Goal: Information Seeking & Learning: Learn about a topic

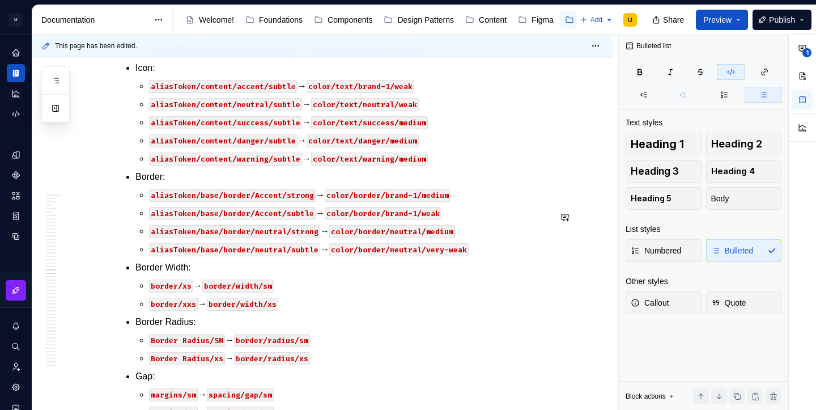
scroll to position [28962, 0]
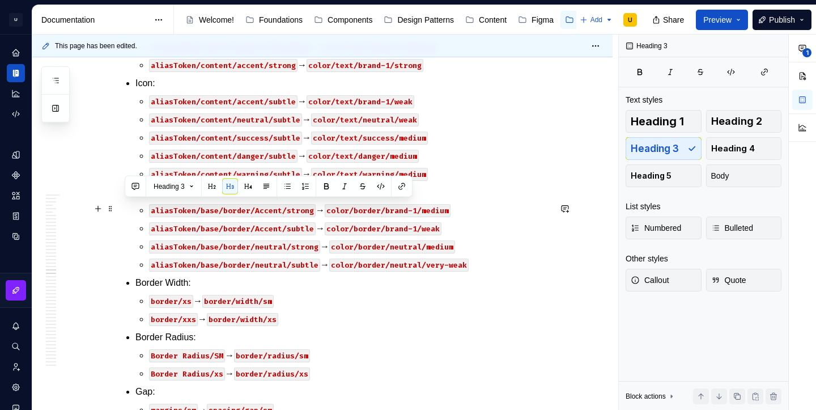
copy h3 "DateInput v1.2.0"
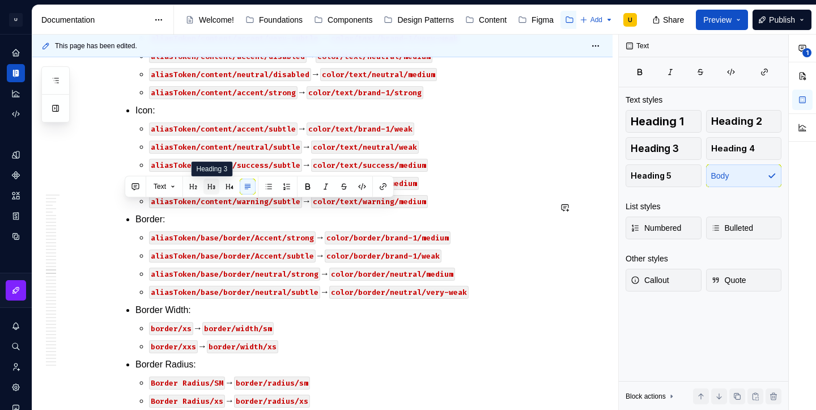
click at [207, 190] on button "button" at bounding box center [211, 186] width 16 height 16
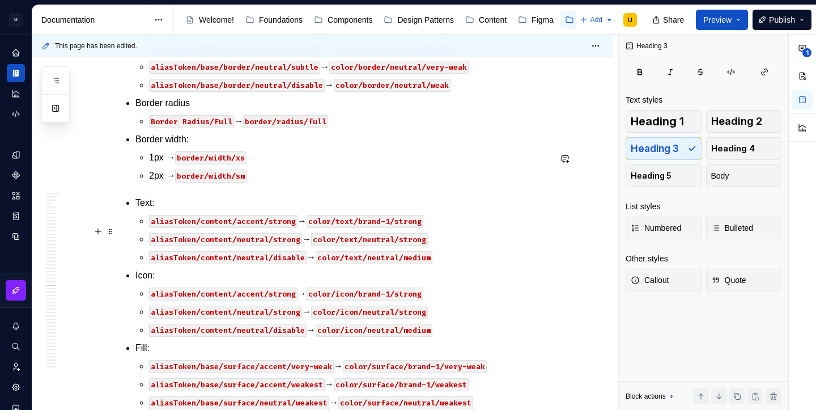
scroll to position [30237, 0]
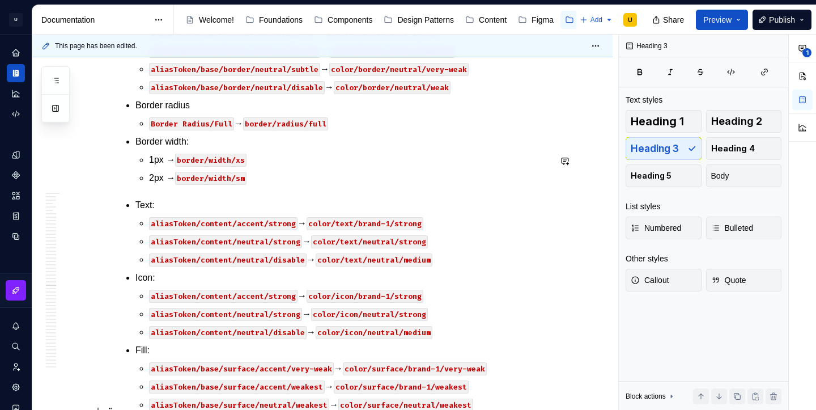
type textarea "*"
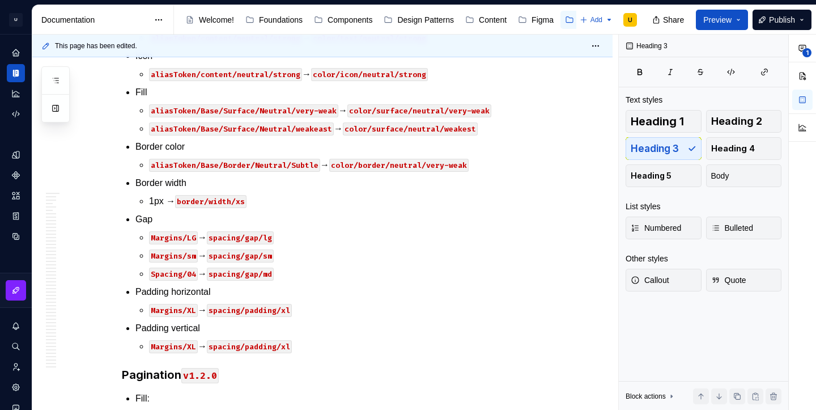
scroll to position [28948, 0]
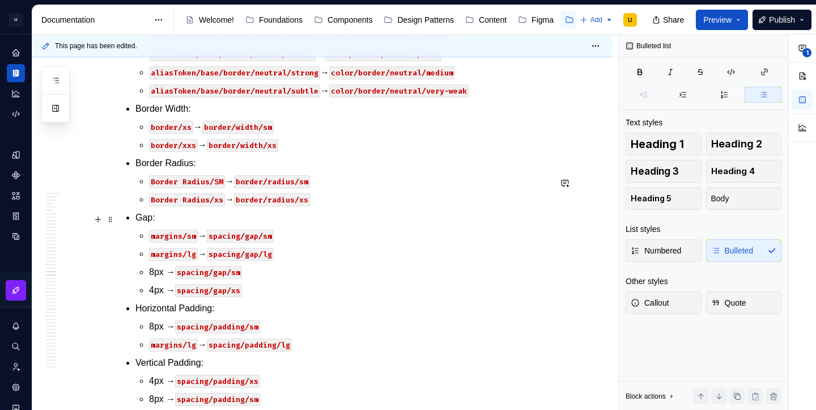
scroll to position [29242, 0]
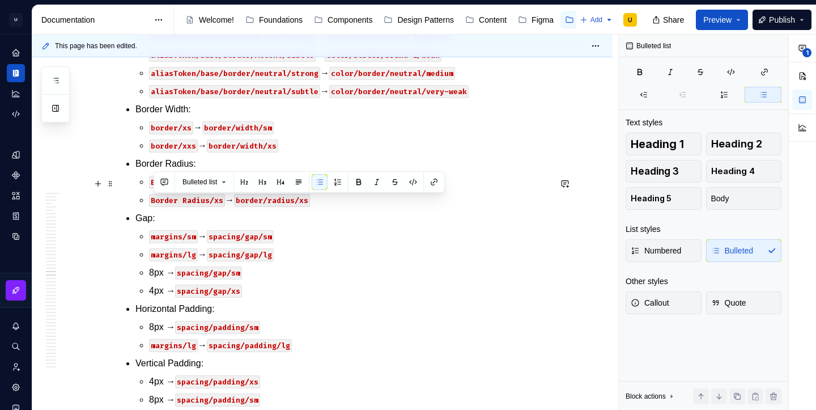
drag, startPoint x: 513, startPoint y: 241, endPoint x: 166, endPoint y: 197, distance: 349.4
drag, startPoint x: 451, startPoint y: 328, endPoint x: 154, endPoint y: 202, distance: 322.4
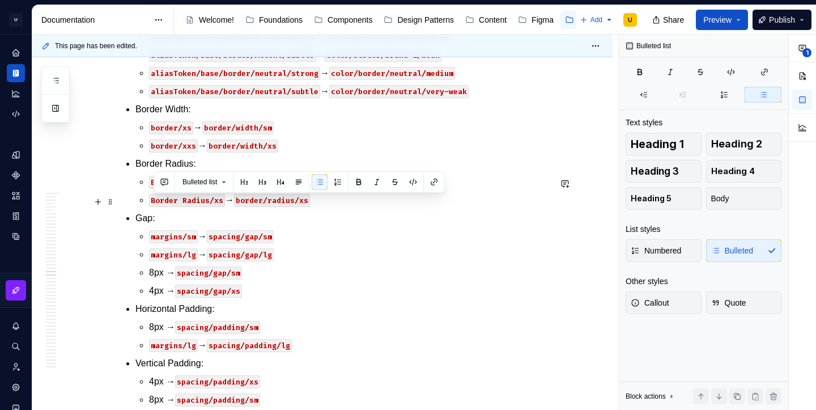
copy ul "Alias Token/Base/Surface/Neutral/weakest → color/surface/neutral/weakest Alias …"
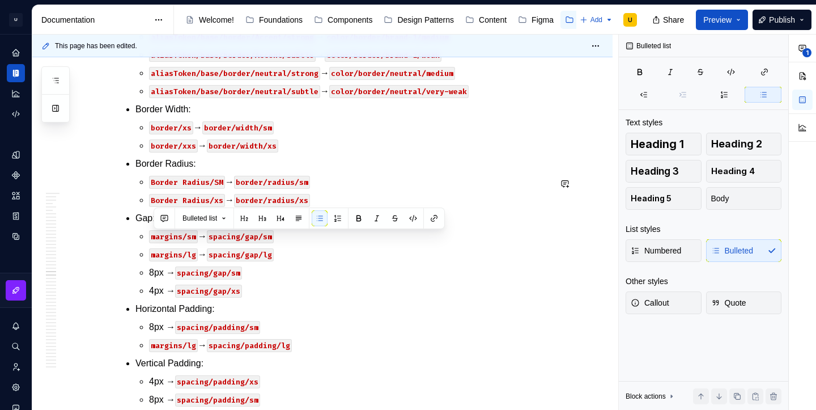
scroll to position [29023, 0]
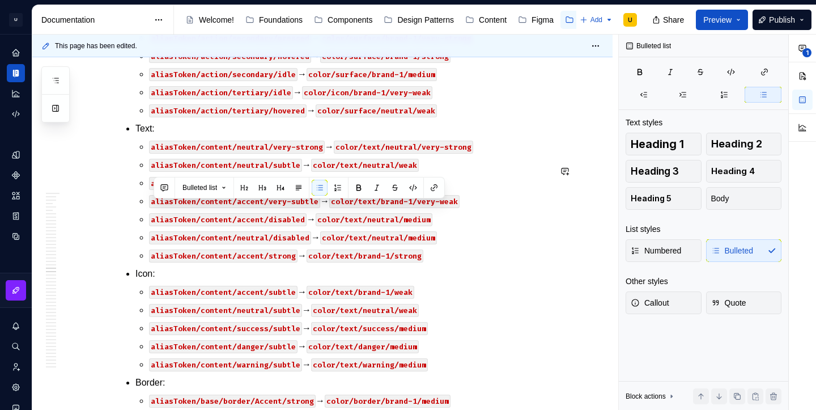
copy p "Alias Token/Base/Surface/Neutral/weak → color/surface/neutral/weak"
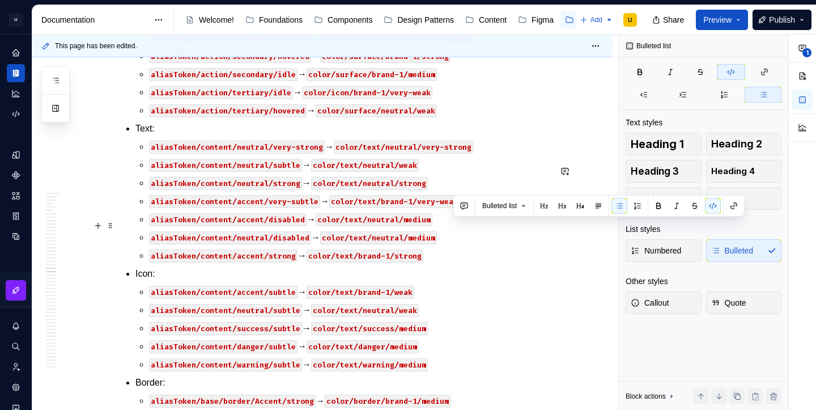
drag, startPoint x: 452, startPoint y: 224, endPoint x: 475, endPoint y: 227, distance: 23.3
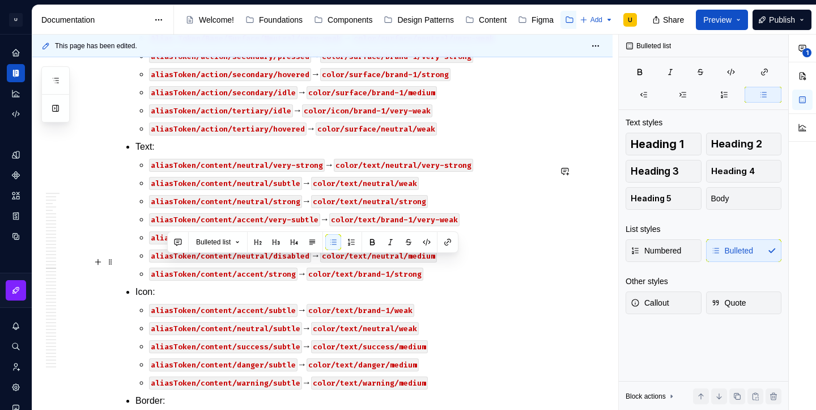
drag, startPoint x: 446, startPoint y: 339, endPoint x: 167, endPoint y: 255, distance: 291.1
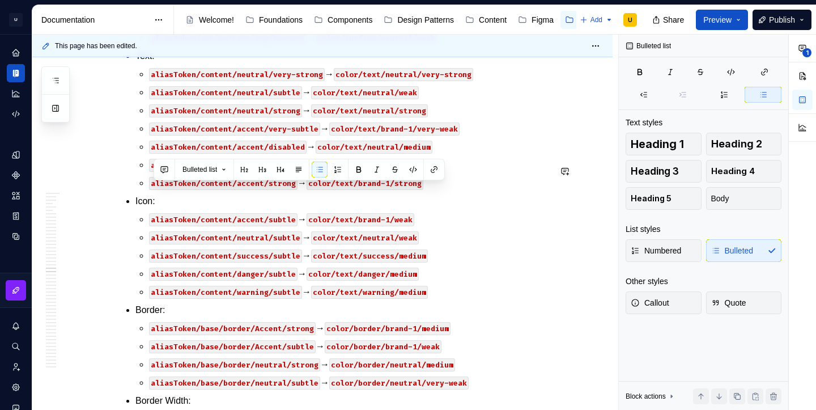
copy p "Alias Token/Base/Surface/Neutral/weakest → color/surface/neutral/weakest"
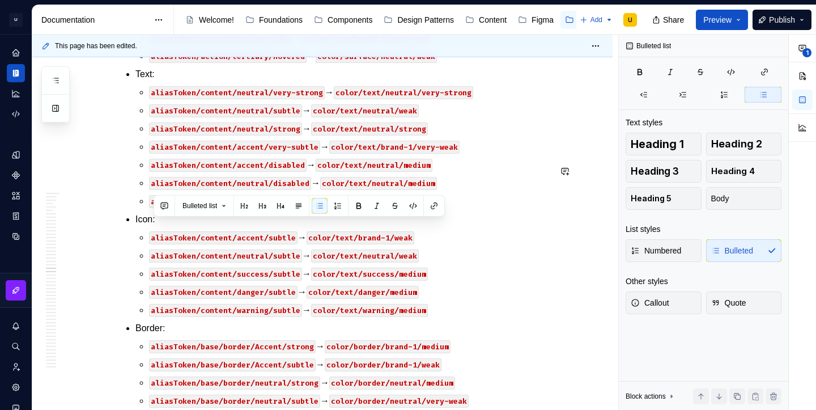
copy p "Alias Token/Base/Surface/Neutral/very-weak → color/surface/neutral/very-weak"
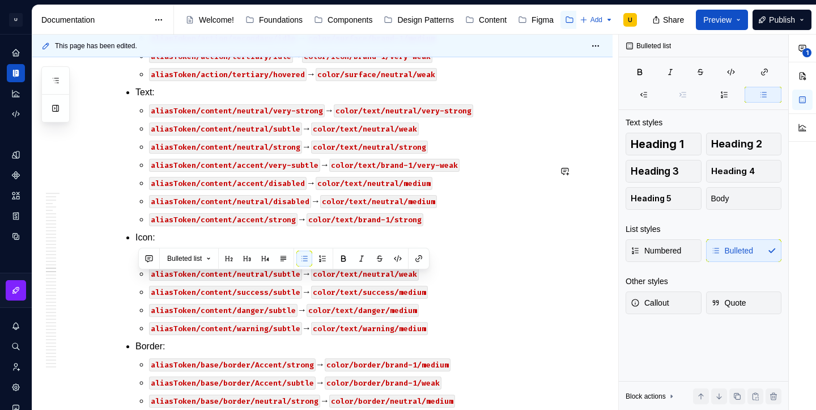
copy p "Alias Token/Base/Surface/Neutral/weak → color/surface/neutral/weak"
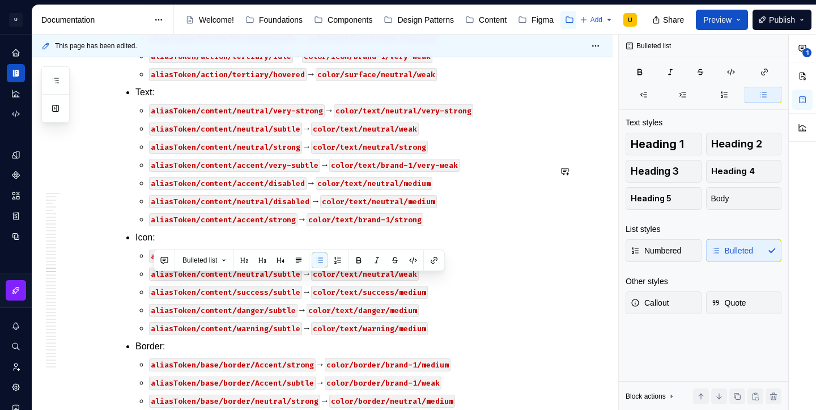
copy p "Alias Token/Base/Surface/Neutral/disabled-1 → color/surface/neutral/weak"
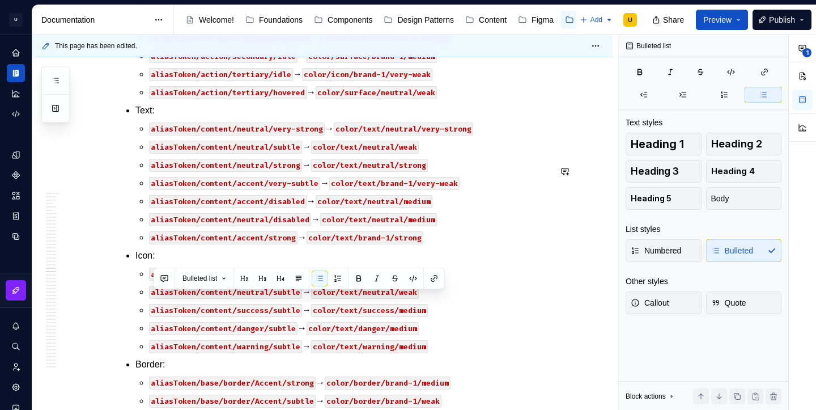
copy p "Alias Token/Base/Surface/Neutral/disabled → color/surface/neutral/"
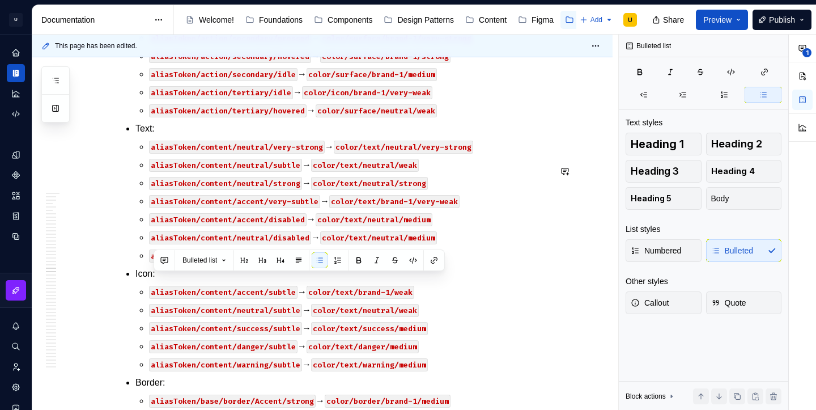
copy p "Alias Token/Base/Surface/Neutral/disabled-1 → color/surface/neutral/"
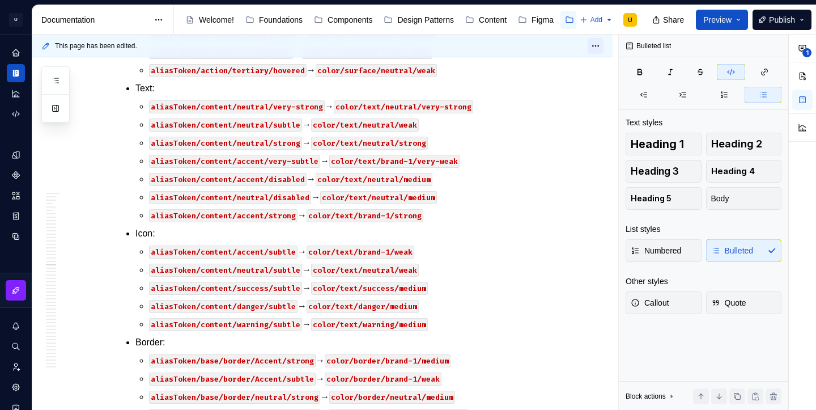
scroll to position [28739, 0]
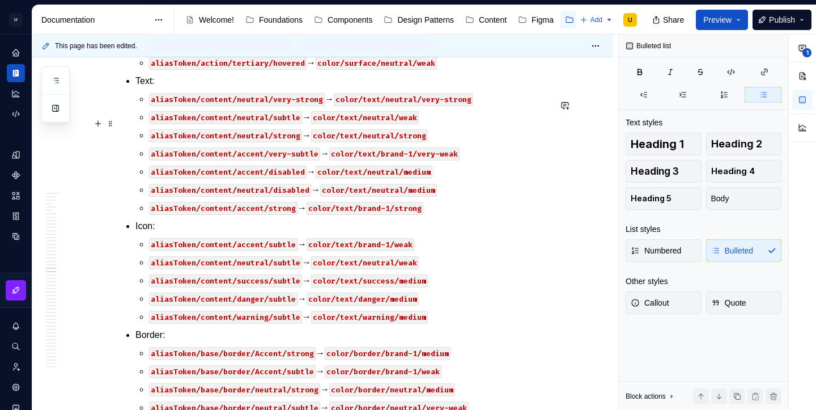
scroll to position [29071, 0]
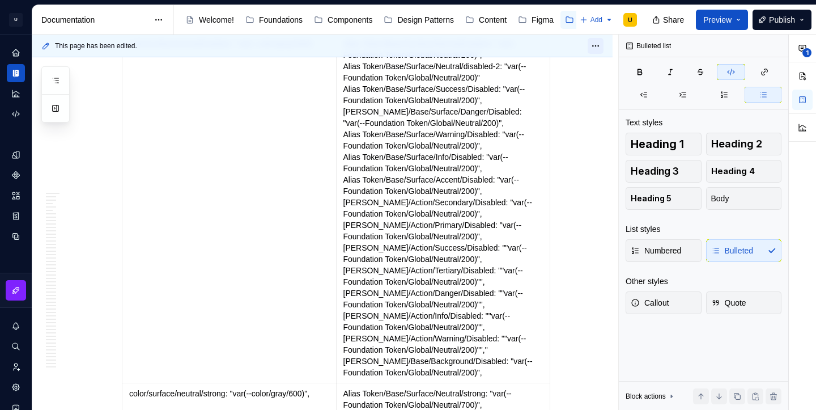
scroll to position [29136, 0]
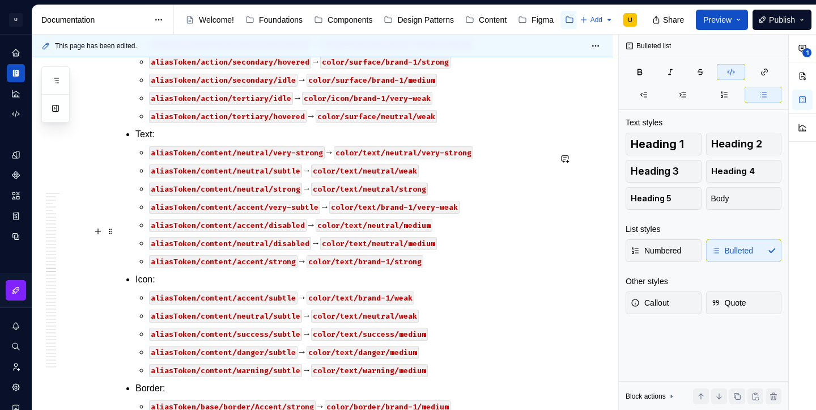
scroll to position [29039, 0]
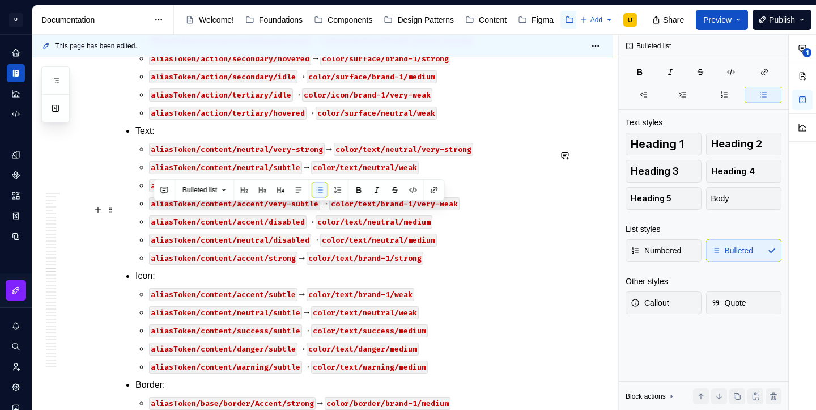
copy p "Alias Token/Base/Surface/accent/weakest → color/surface/brand-1/weakest"
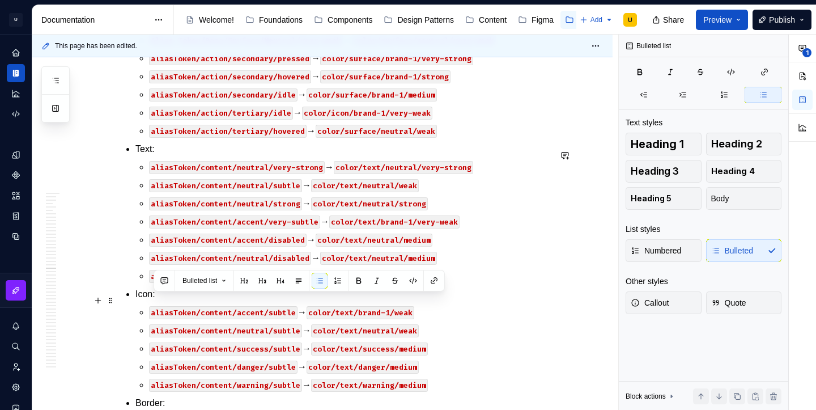
drag, startPoint x: 458, startPoint y: 321, endPoint x: 133, endPoint y: 305, distance: 326.1
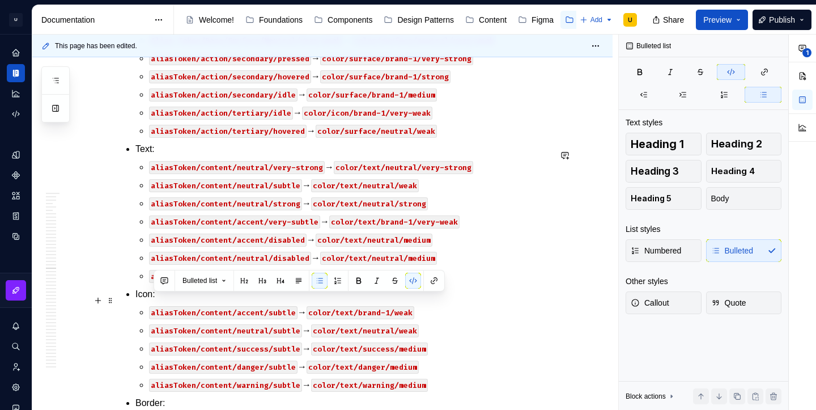
drag, startPoint x: 466, startPoint y: 293, endPoint x: 256, endPoint y: 300, distance: 210.3
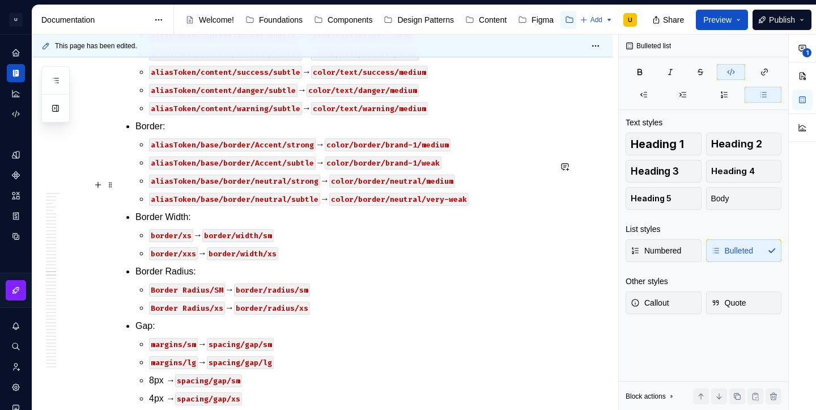
scroll to position [29320, 0]
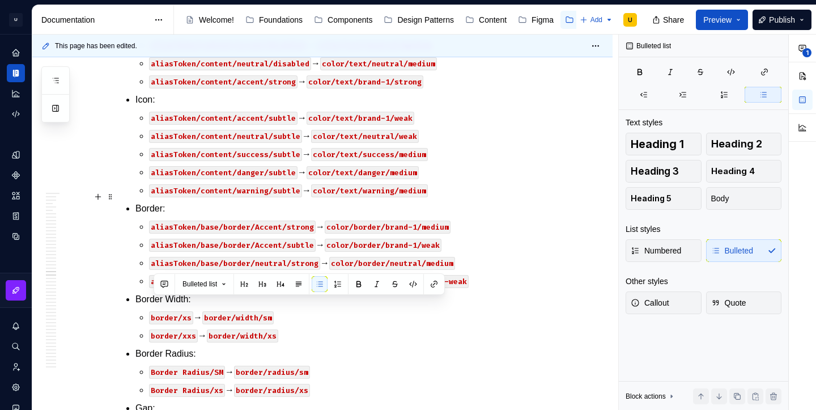
scroll to position [29205, 0]
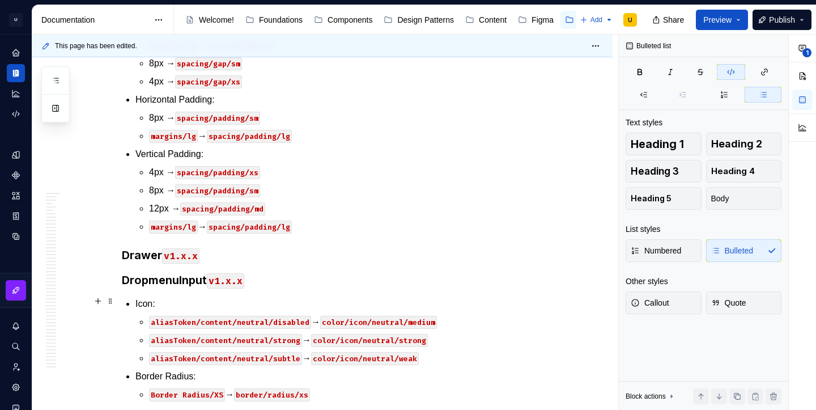
scroll to position [29626, 0]
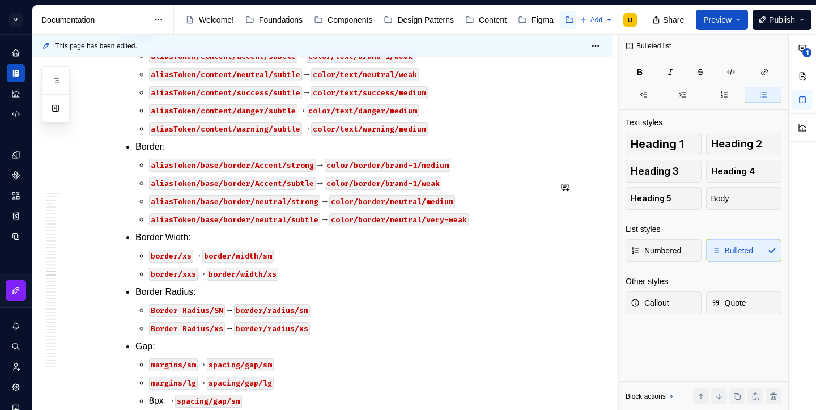
scroll to position [29237, 0]
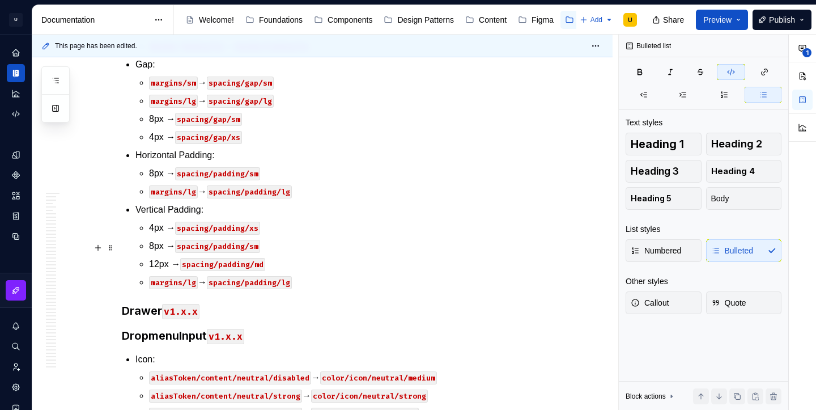
scroll to position [29596, 0]
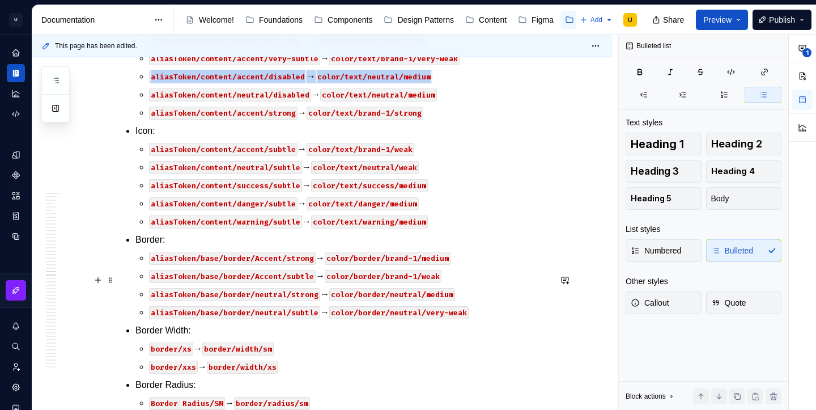
scroll to position [29215, 0]
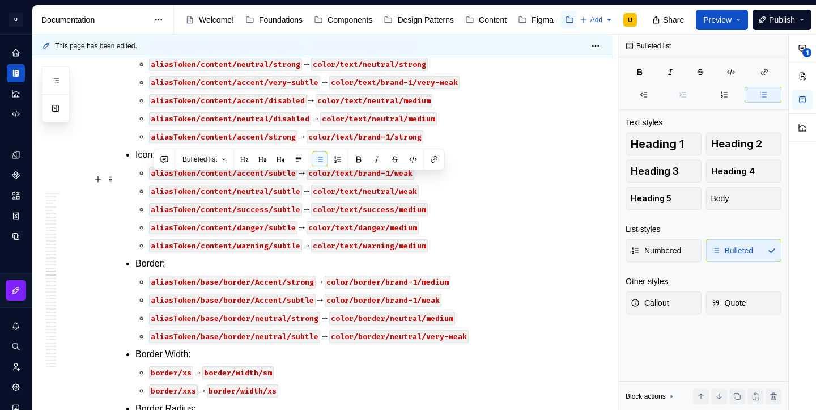
drag, startPoint x: 444, startPoint y: 215, endPoint x: 151, endPoint y: 176, distance: 294.9
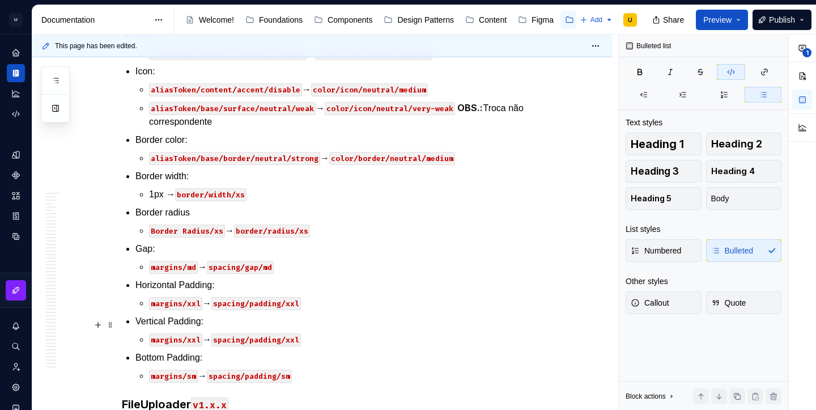
scroll to position [30165, 0]
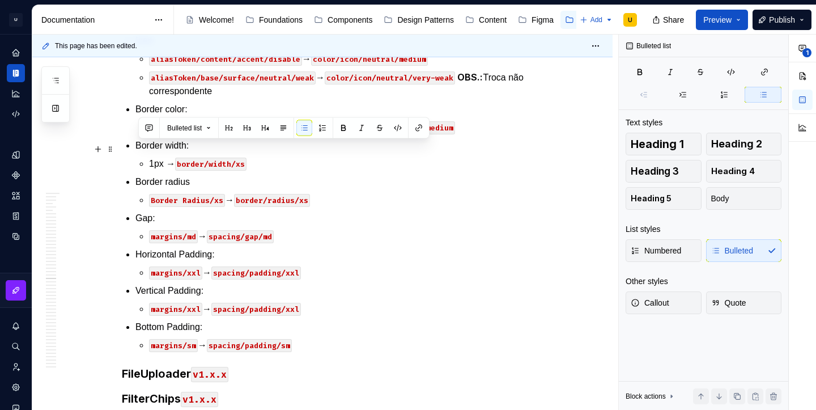
drag, startPoint x: 278, startPoint y: 350, endPoint x: 135, endPoint y: 150, distance: 245.8
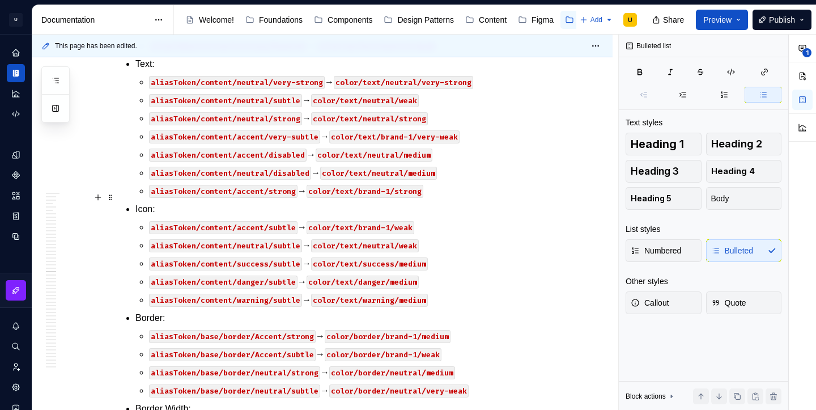
scroll to position [29220, 0]
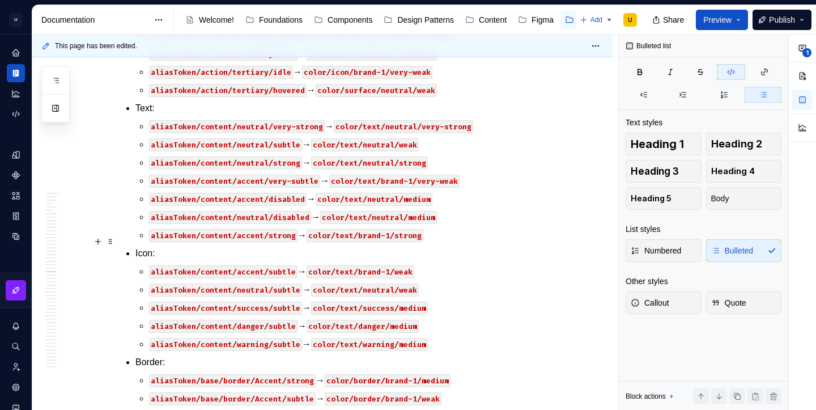
scroll to position [29368, 0]
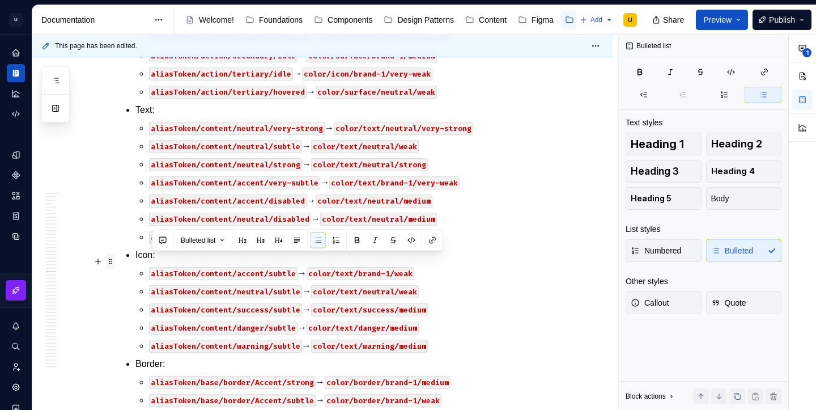
drag, startPoint x: 275, startPoint y: 266, endPoint x: 115, endPoint y: 266, distance: 160.3
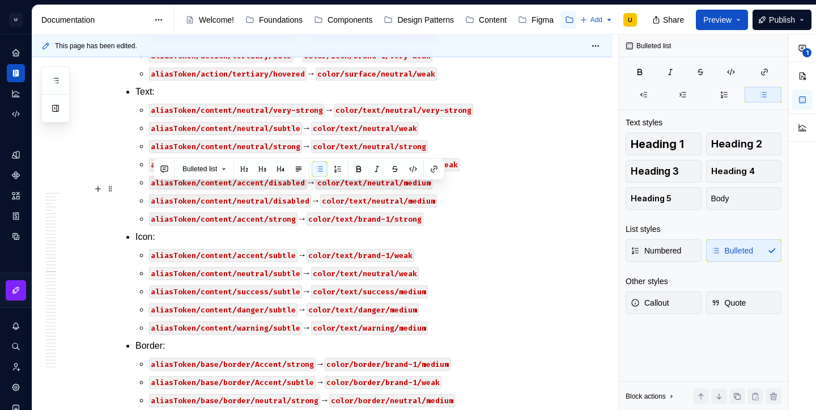
drag, startPoint x: 257, startPoint y: 224, endPoint x: 131, endPoint y: 184, distance: 131.3
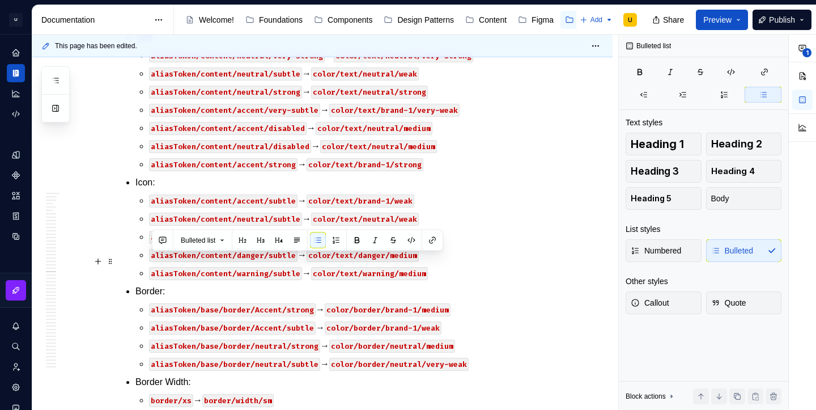
drag, startPoint x: 288, startPoint y: 283, endPoint x: 121, endPoint y: 267, distance: 167.9
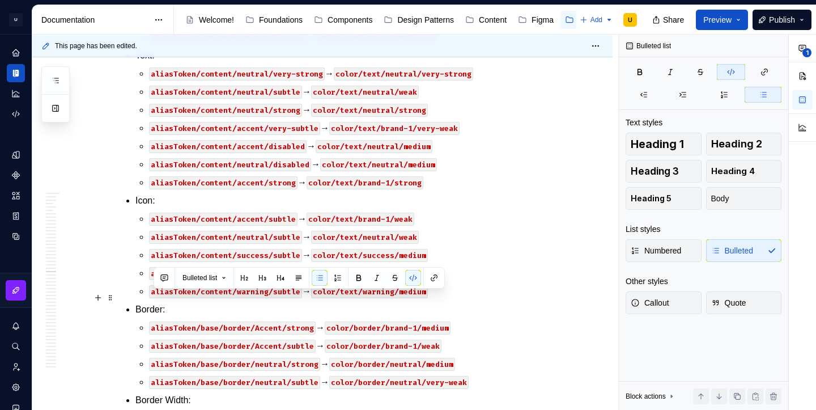
drag, startPoint x: 199, startPoint y: 299, endPoint x: 136, endPoint y: 299, distance: 62.9
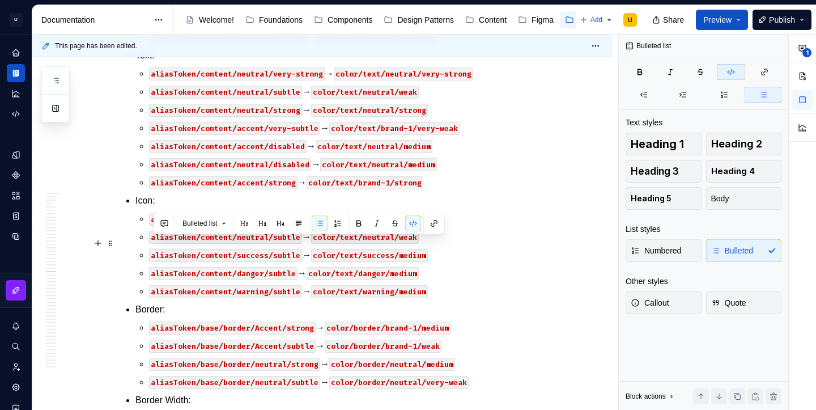
drag, startPoint x: 198, startPoint y: 244, endPoint x: 141, endPoint y: 242, distance: 56.7
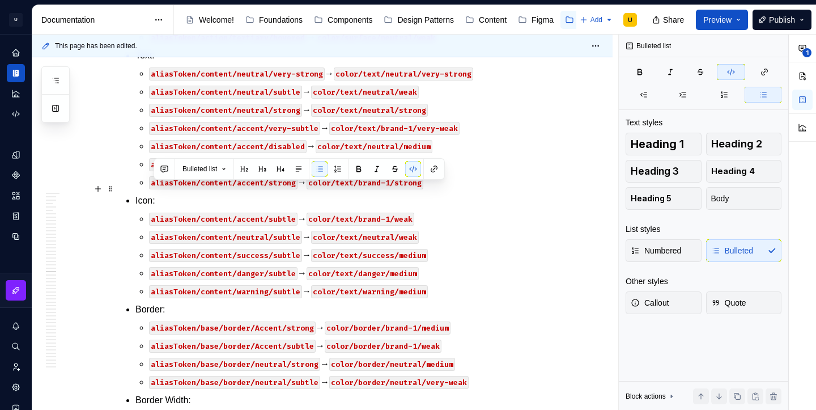
drag, startPoint x: 200, startPoint y: 187, endPoint x: 152, endPoint y: 190, distance: 47.7
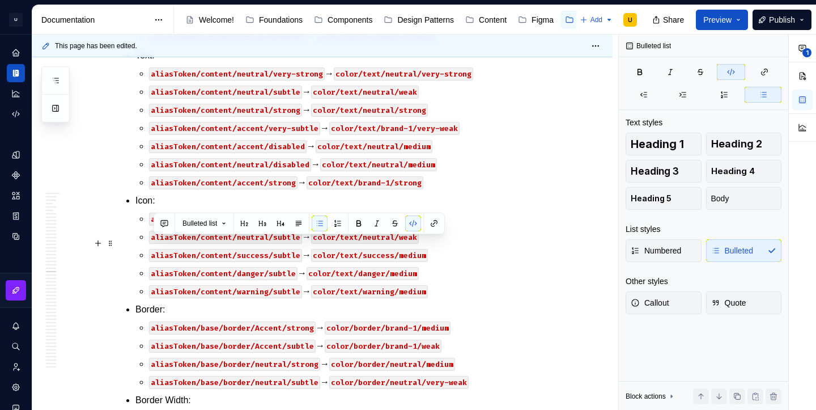
drag, startPoint x: 172, startPoint y: 240, endPoint x: 149, endPoint y: 243, distance: 22.8
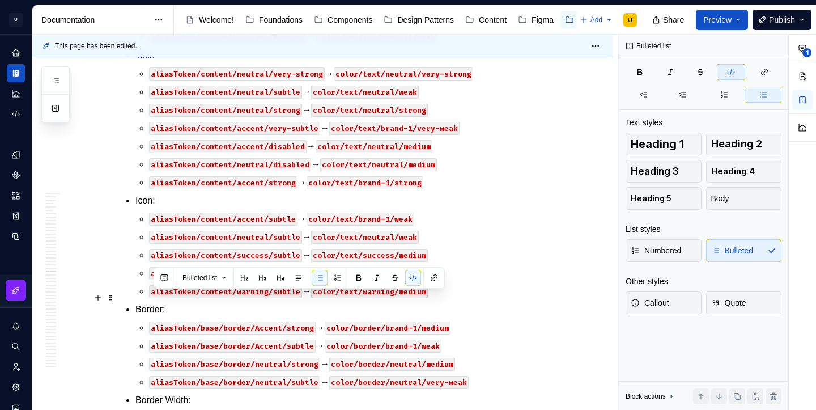
drag, startPoint x: 169, startPoint y: 299, endPoint x: 144, endPoint y: 300, distance: 24.9
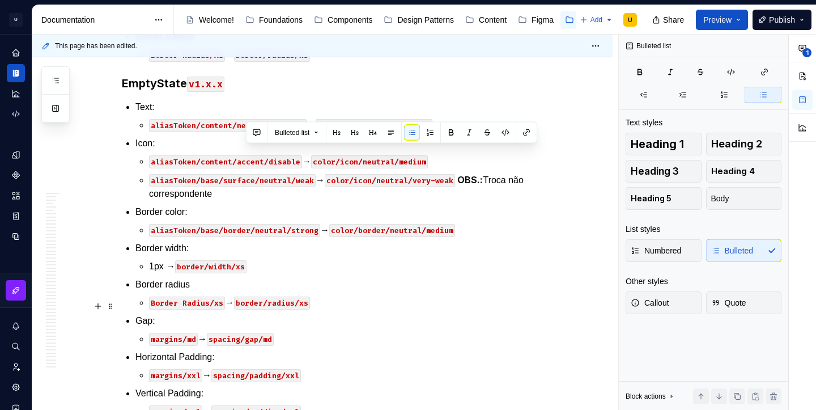
scroll to position [30224, 0]
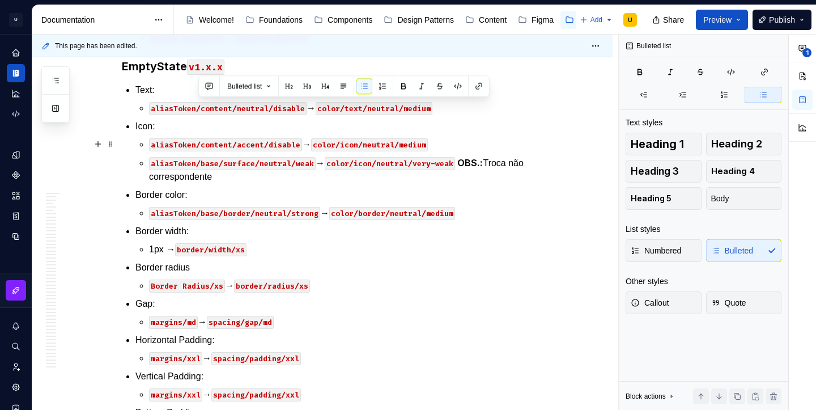
drag, startPoint x: 480, startPoint y: 364, endPoint x: 232, endPoint y: 139, distance: 334.9
drag, startPoint x: 149, startPoint y: 105, endPoint x: 295, endPoint y: 144, distance: 151.3
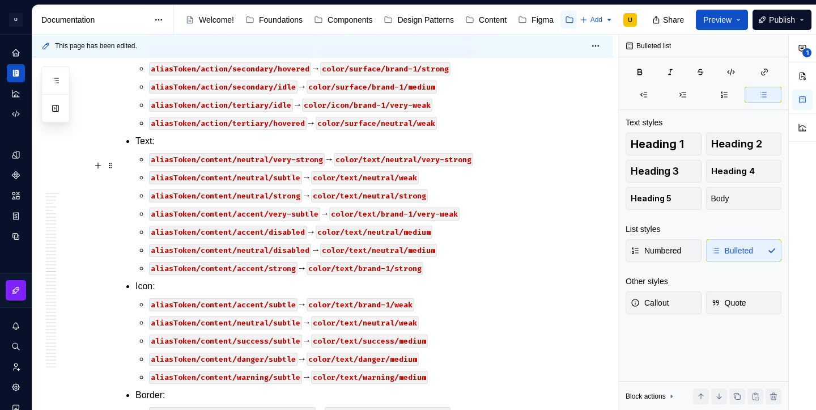
scroll to position [29288, 0]
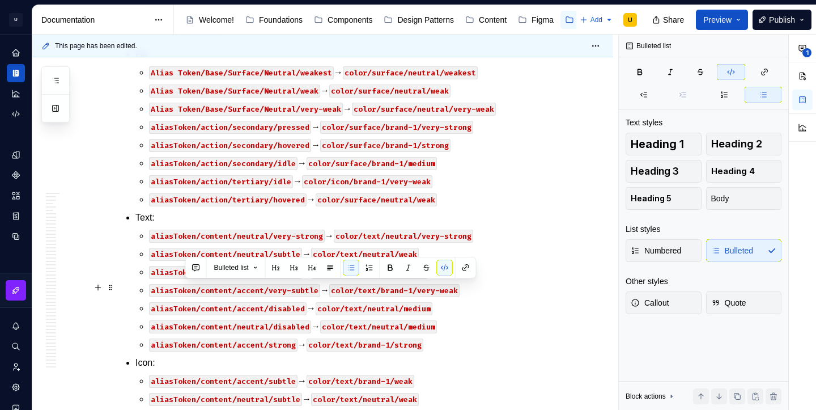
drag, startPoint x: 196, startPoint y: 286, endPoint x: 122, endPoint y: 287, distance: 74.2
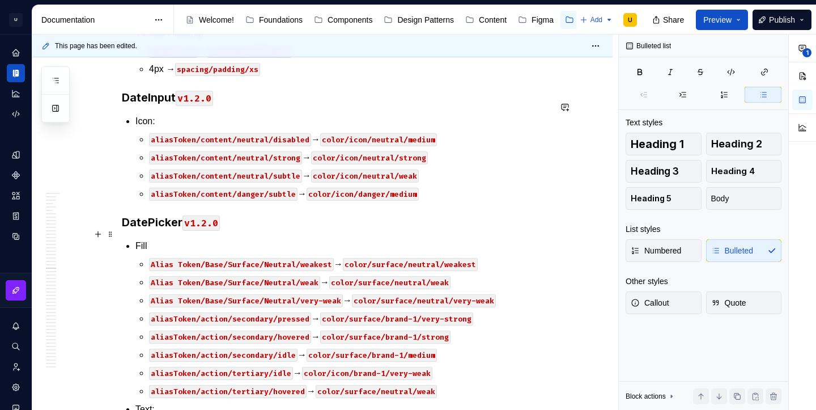
scroll to position [29060, 0]
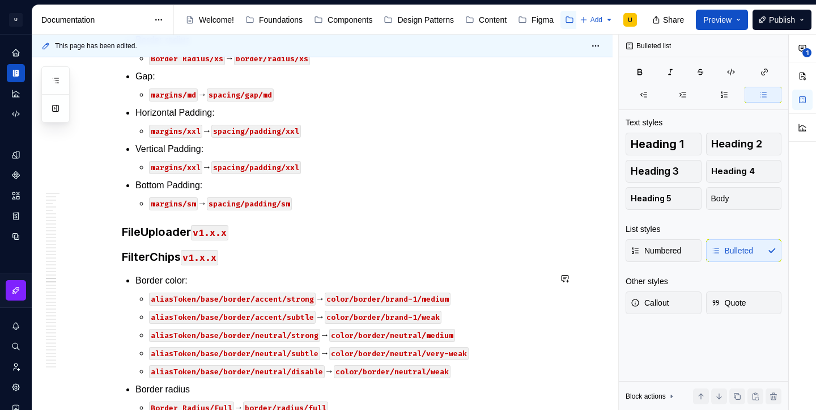
scroll to position [30532, 0]
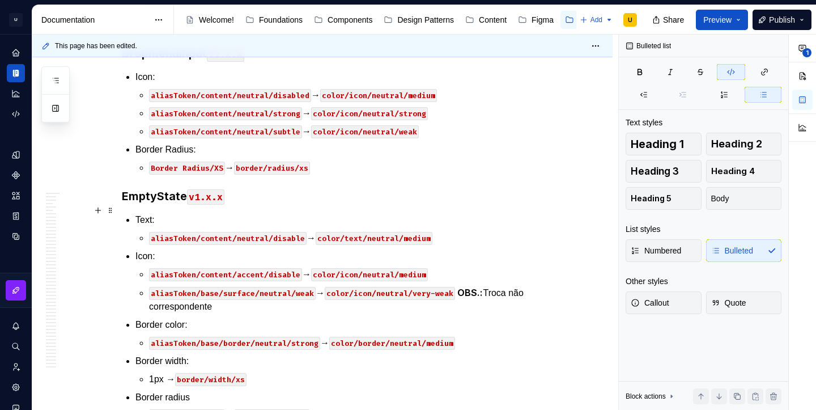
scroll to position [30211, 0]
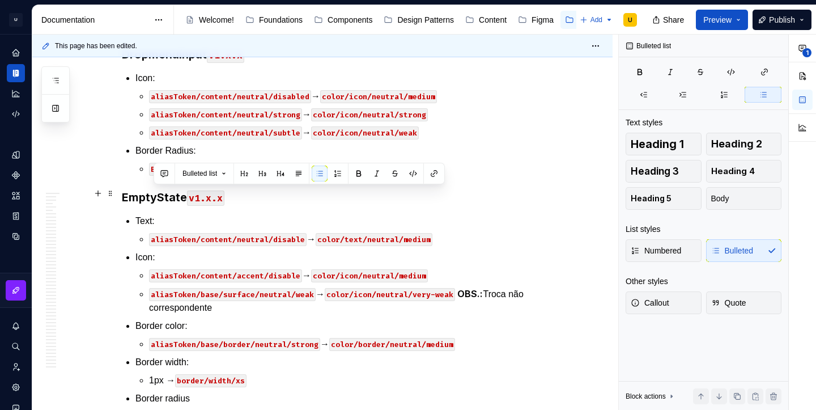
drag, startPoint x: 480, startPoint y: 197, endPoint x: 130, endPoint y: 197, distance: 350.7
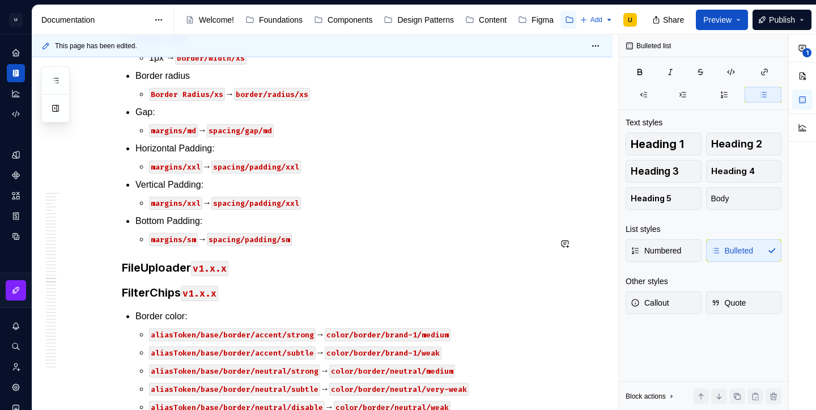
scroll to position [30580, 0]
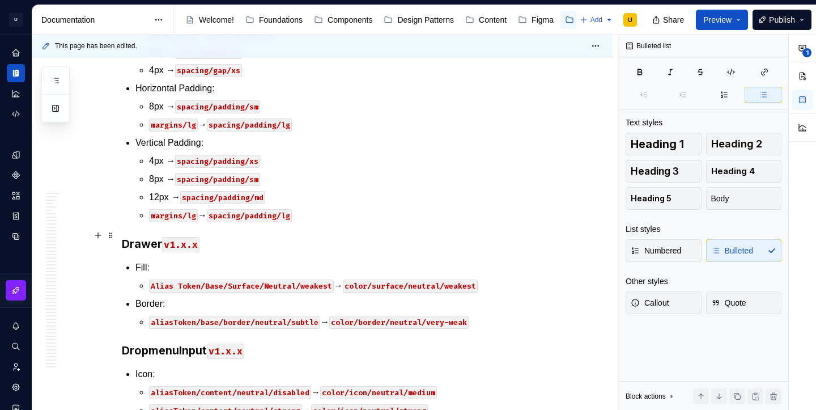
scroll to position [29951, 0]
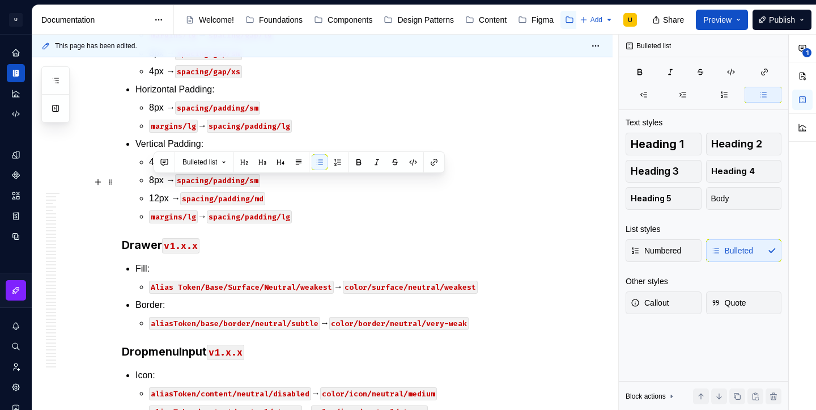
drag, startPoint x: 441, startPoint y: 181, endPoint x: 147, endPoint y: 186, distance: 294.6
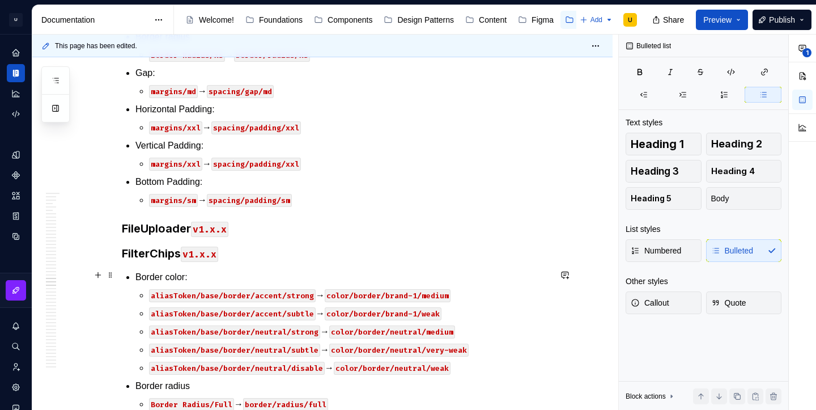
scroll to position [30661, 0]
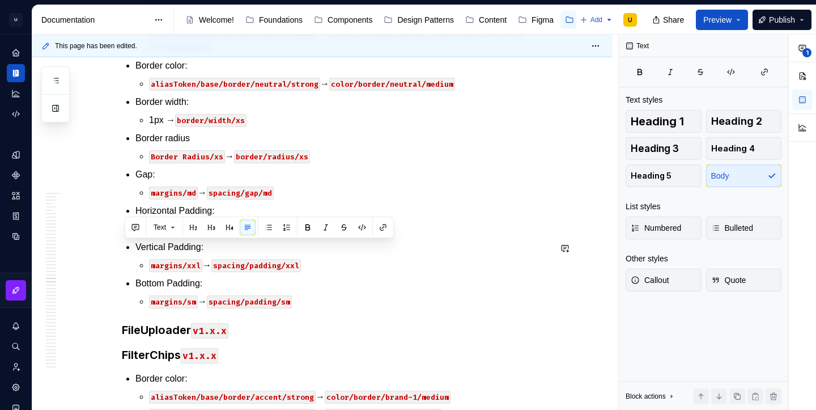
type textarea "*"
